Goal: Information Seeking & Learning: Learn about a topic

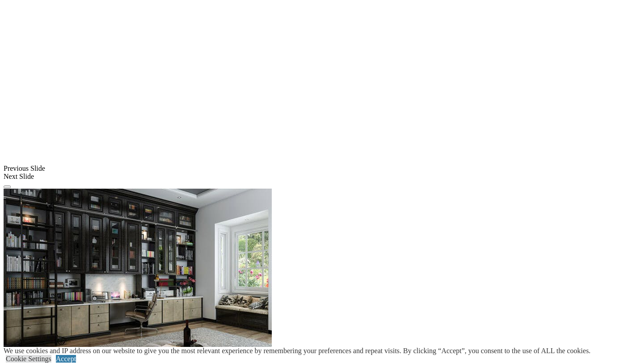
scroll to position [913, 0]
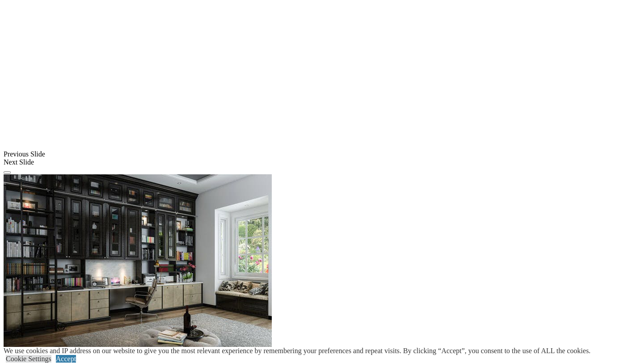
scroll to position [927, 0]
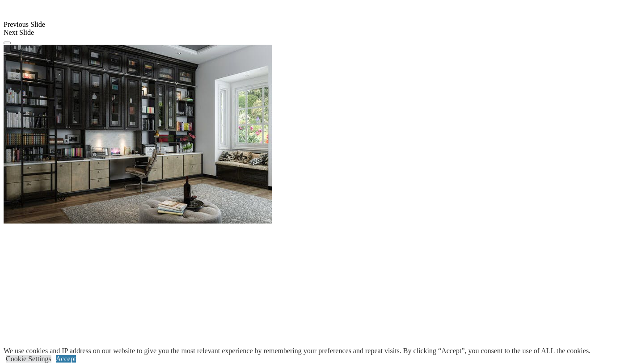
scroll to position [806, 0]
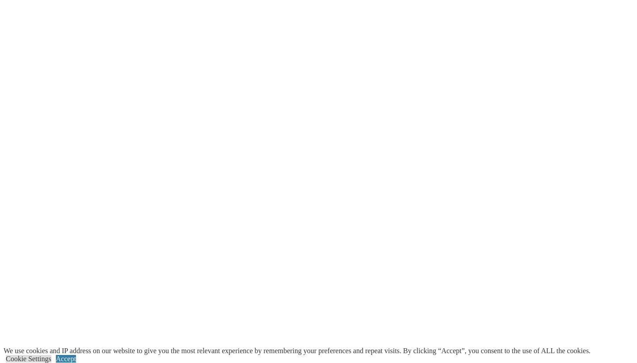
scroll to position [1059, 0]
